Goal: Task Accomplishment & Management: Use online tool/utility

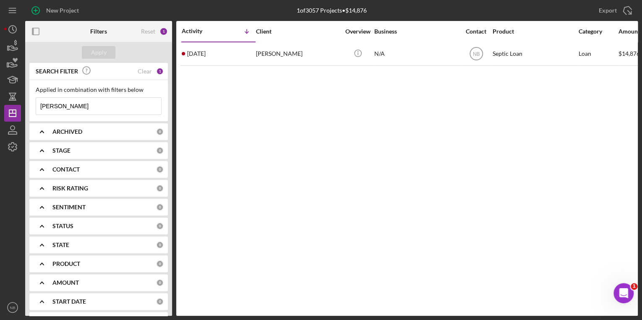
click at [145, 71] on div "Clear" at bounding box center [145, 71] width 14 height 7
click at [13, 138] on icon "button" at bounding box center [12, 130] width 21 height 21
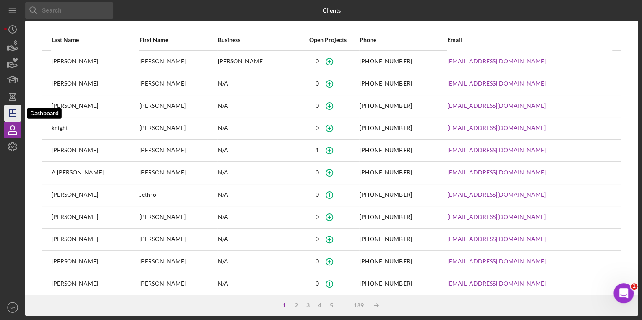
click at [14, 114] on icon "Icon/Dashboard" at bounding box center [12, 113] width 21 height 21
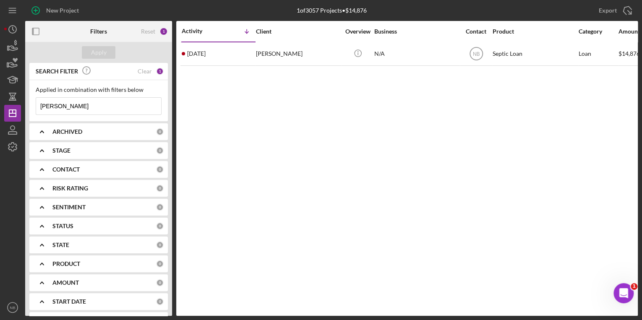
click at [160, 73] on div "1" at bounding box center [160, 72] width 8 height 8
click at [152, 71] on div "SEARCH FILTER Clear 1" at bounding box center [99, 71] width 130 height 19
click at [144, 70] on div "Clear" at bounding box center [145, 71] width 14 height 7
click at [90, 106] on input at bounding box center [98, 106] width 125 height 17
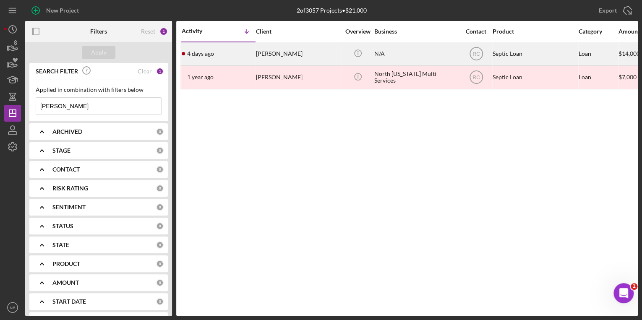
type input "[PERSON_NAME]"
click at [281, 55] on div "[PERSON_NAME]" at bounding box center [298, 54] width 84 height 22
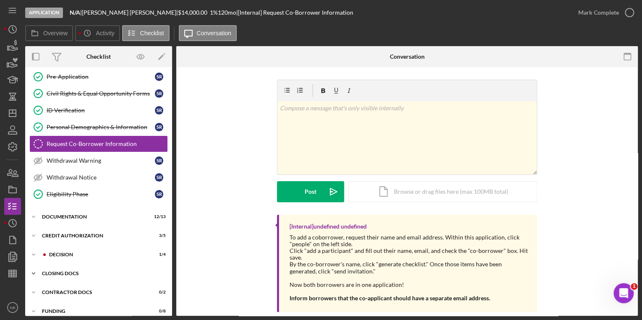
scroll to position [77, 0]
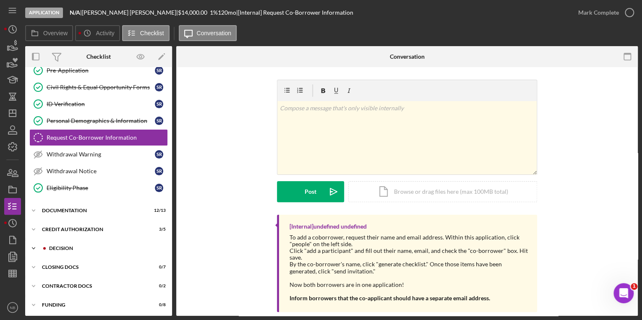
click at [30, 243] on icon "Icon/Expander" at bounding box center [33, 248] width 17 height 17
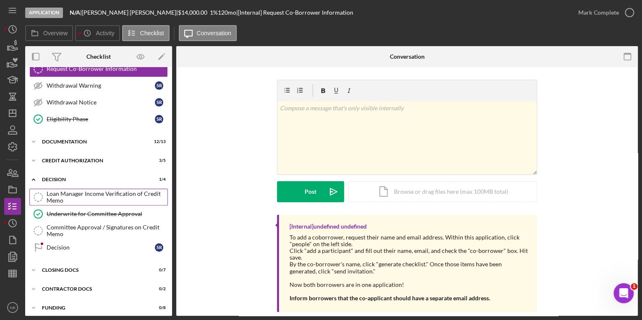
scroll to position [148, 0]
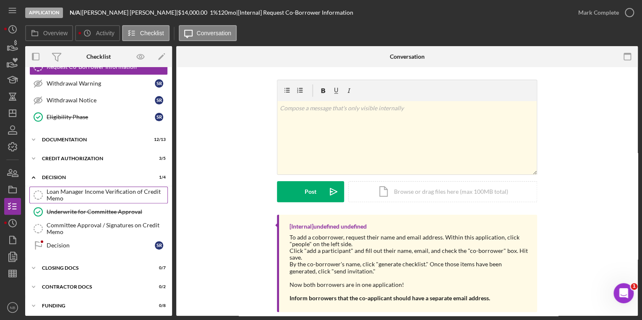
drag, startPoint x: 91, startPoint y: 189, endPoint x: 97, endPoint y: 189, distance: 5.5
click at [96, 189] on div "Loan Manager Income Verification of Credit Memo" at bounding box center [107, 194] width 121 height 13
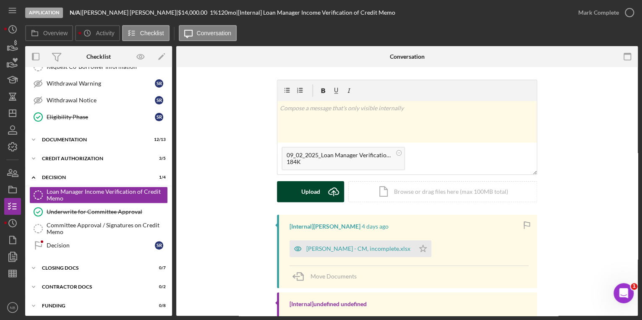
click at [299, 194] on button "Upload Icon/Upload" at bounding box center [310, 191] width 67 height 21
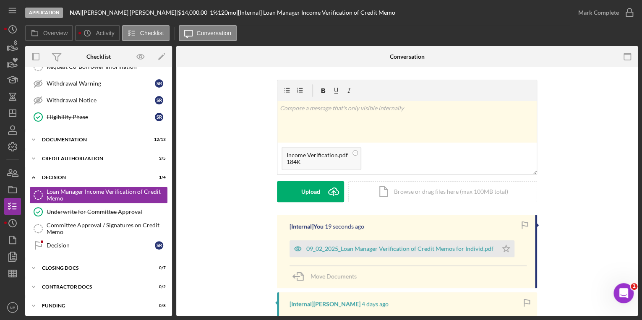
scroll to position [67, 0]
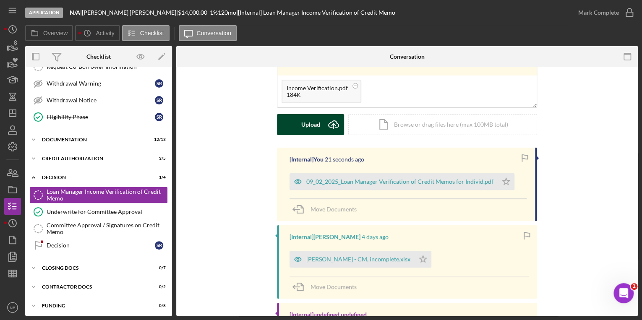
click at [294, 127] on button "Upload Icon/Upload" at bounding box center [310, 124] width 67 height 21
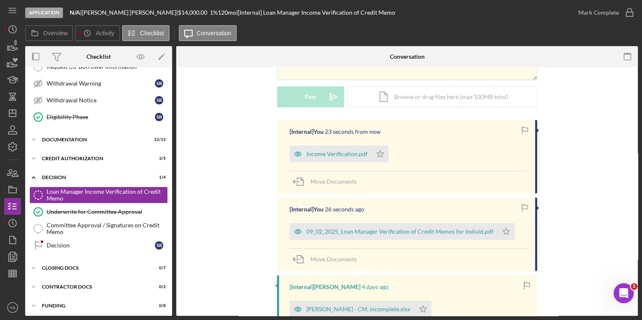
scroll to position [0, 0]
